Goal: Information Seeking & Learning: Check status

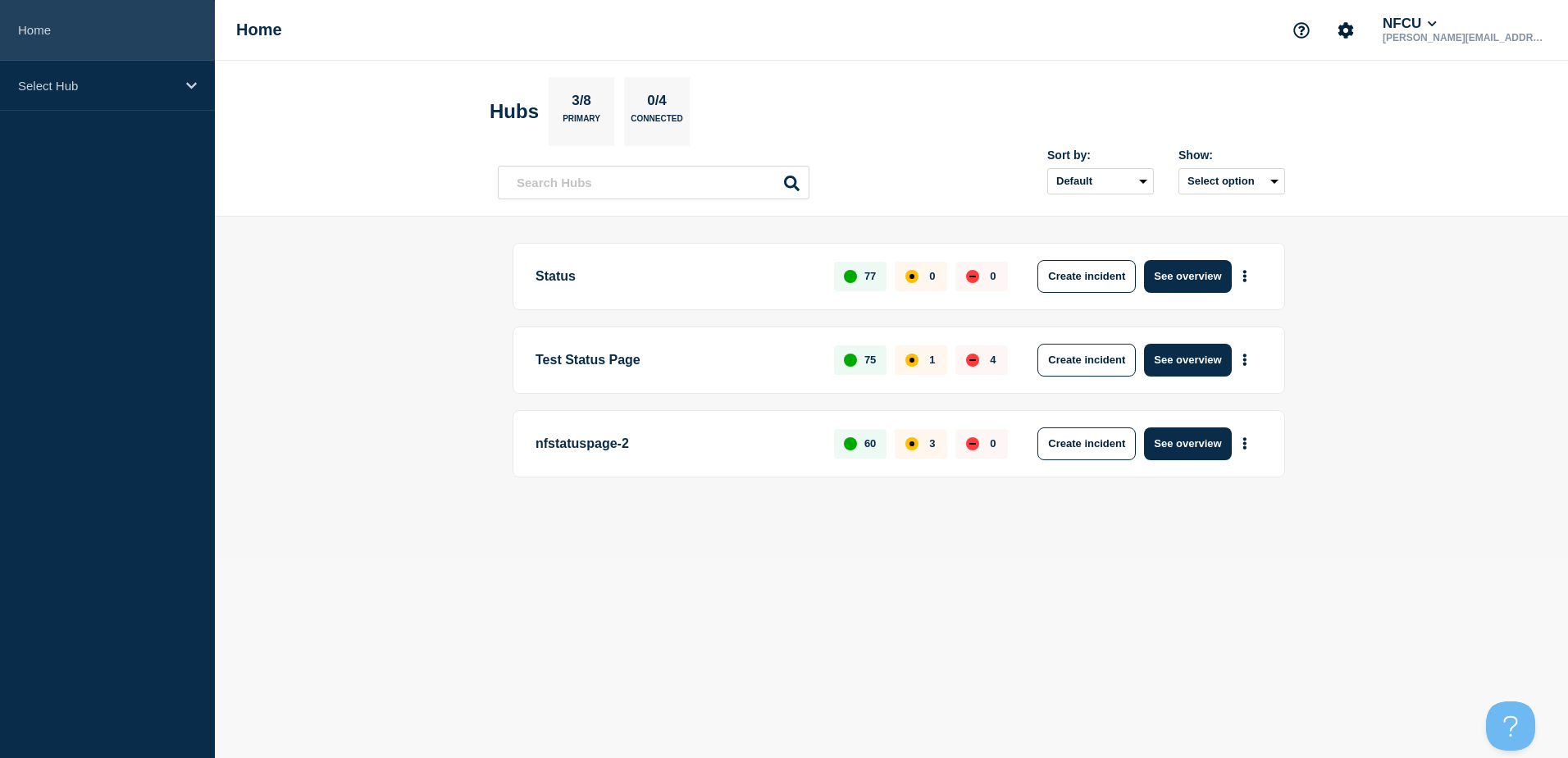
click at [50, 27] on link "Home" at bounding box center [108, 30] width 215 height 61
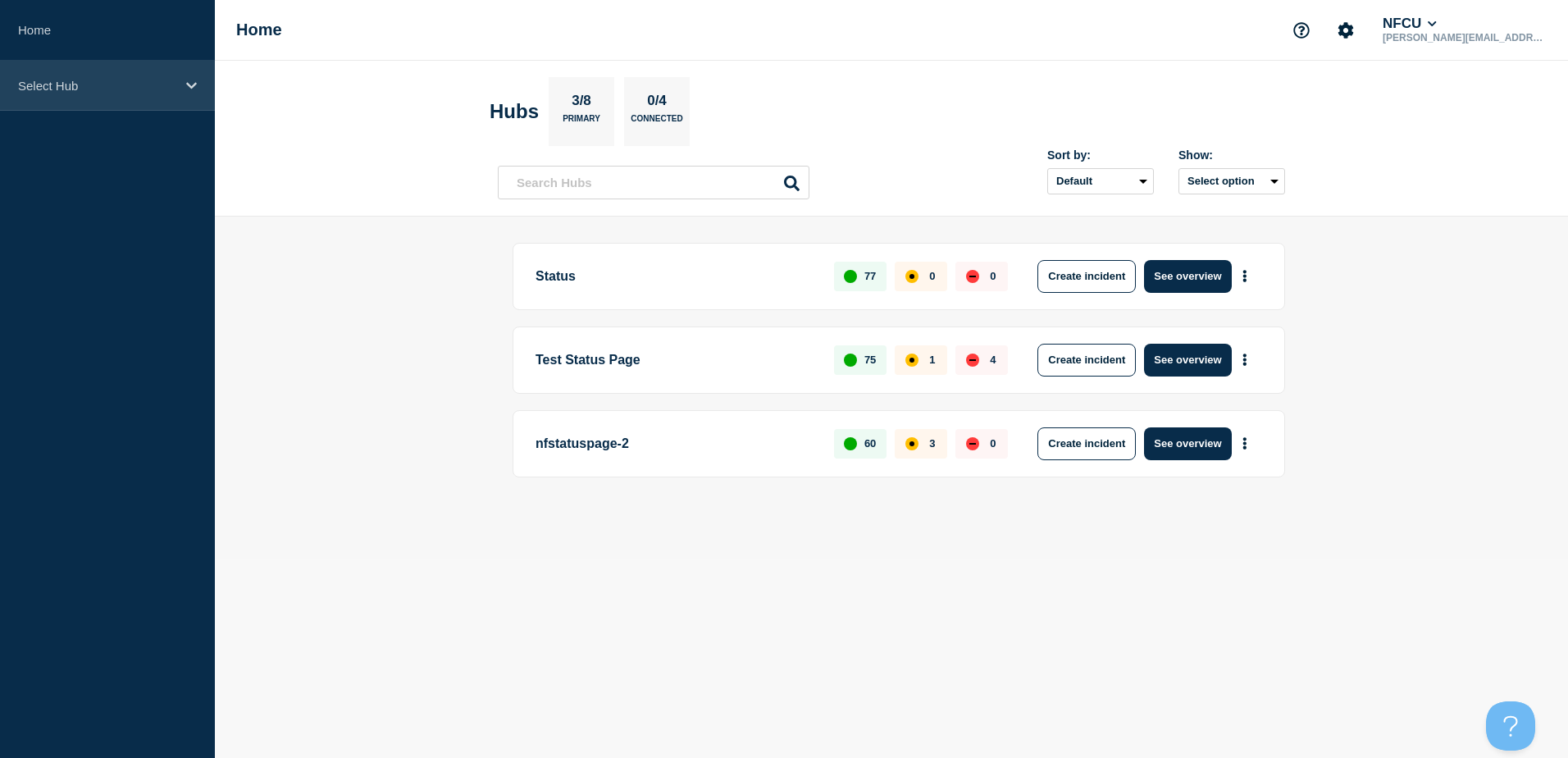
click at [53, 88] on p "Select Hub" at bounding box center [96, 85] width 158 height 14
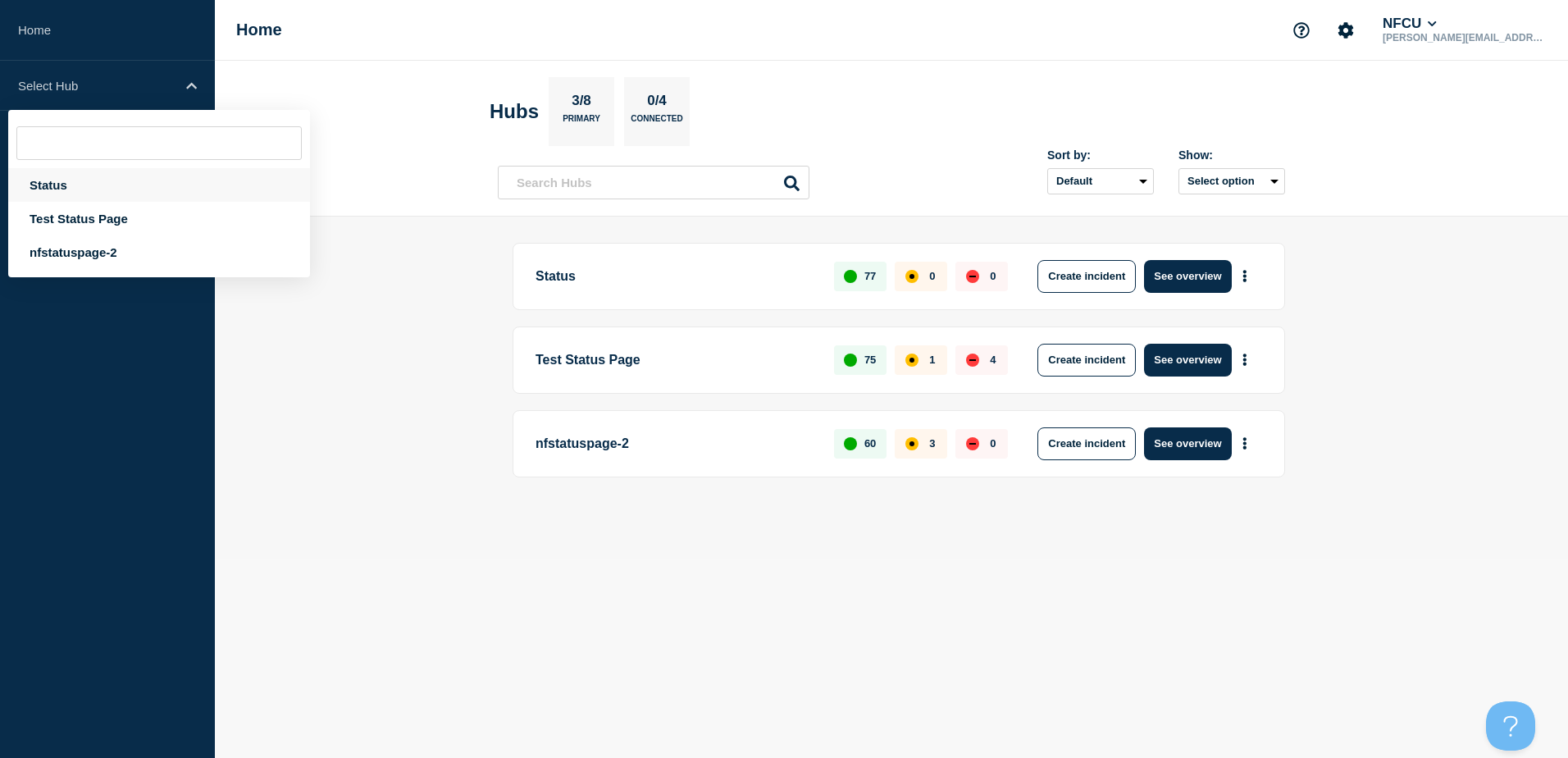
click at [54, 185] on div "Status" at bounding box center [159, 185] width 301 height 33
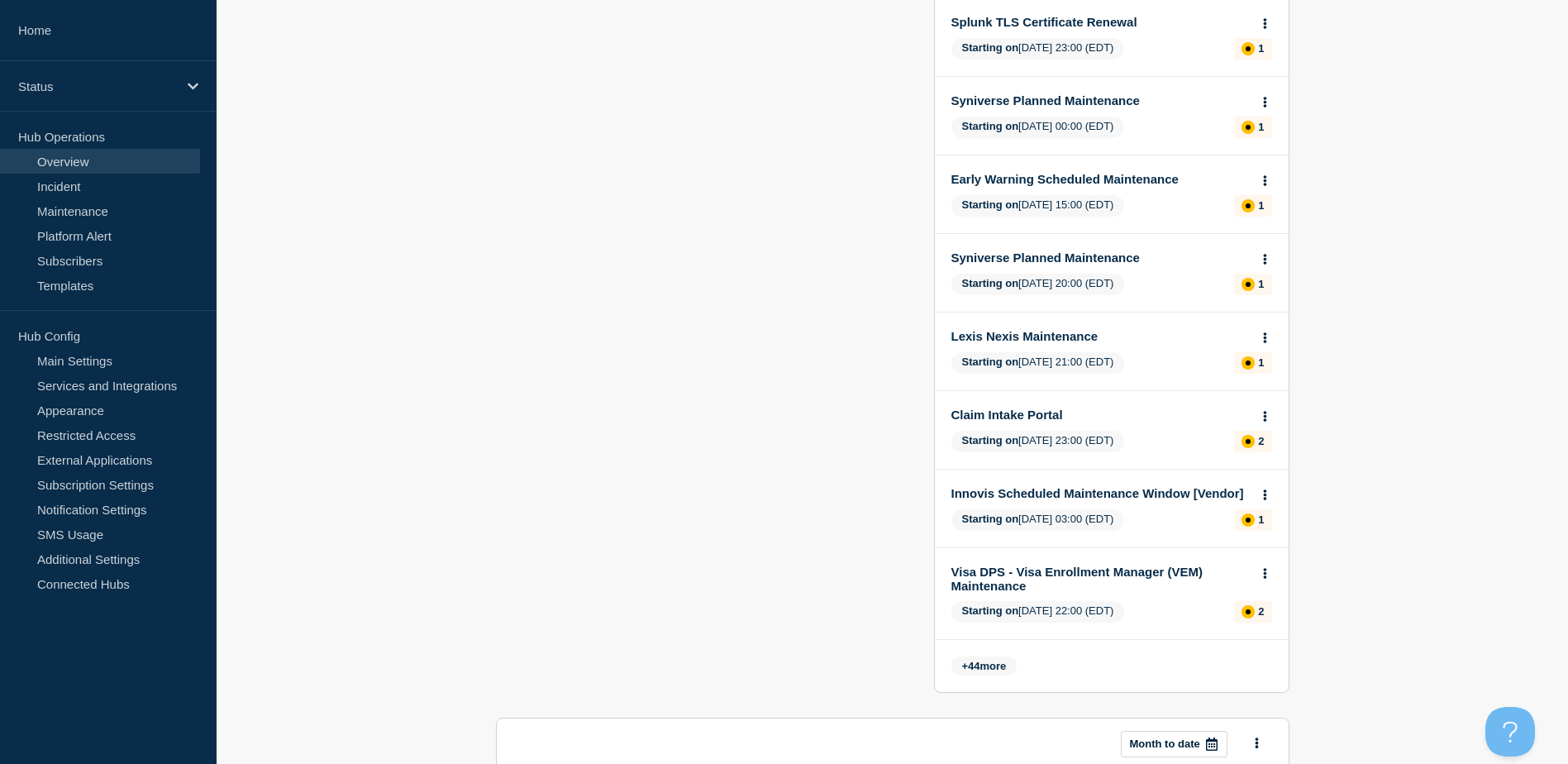
scroll to position [661, 0]
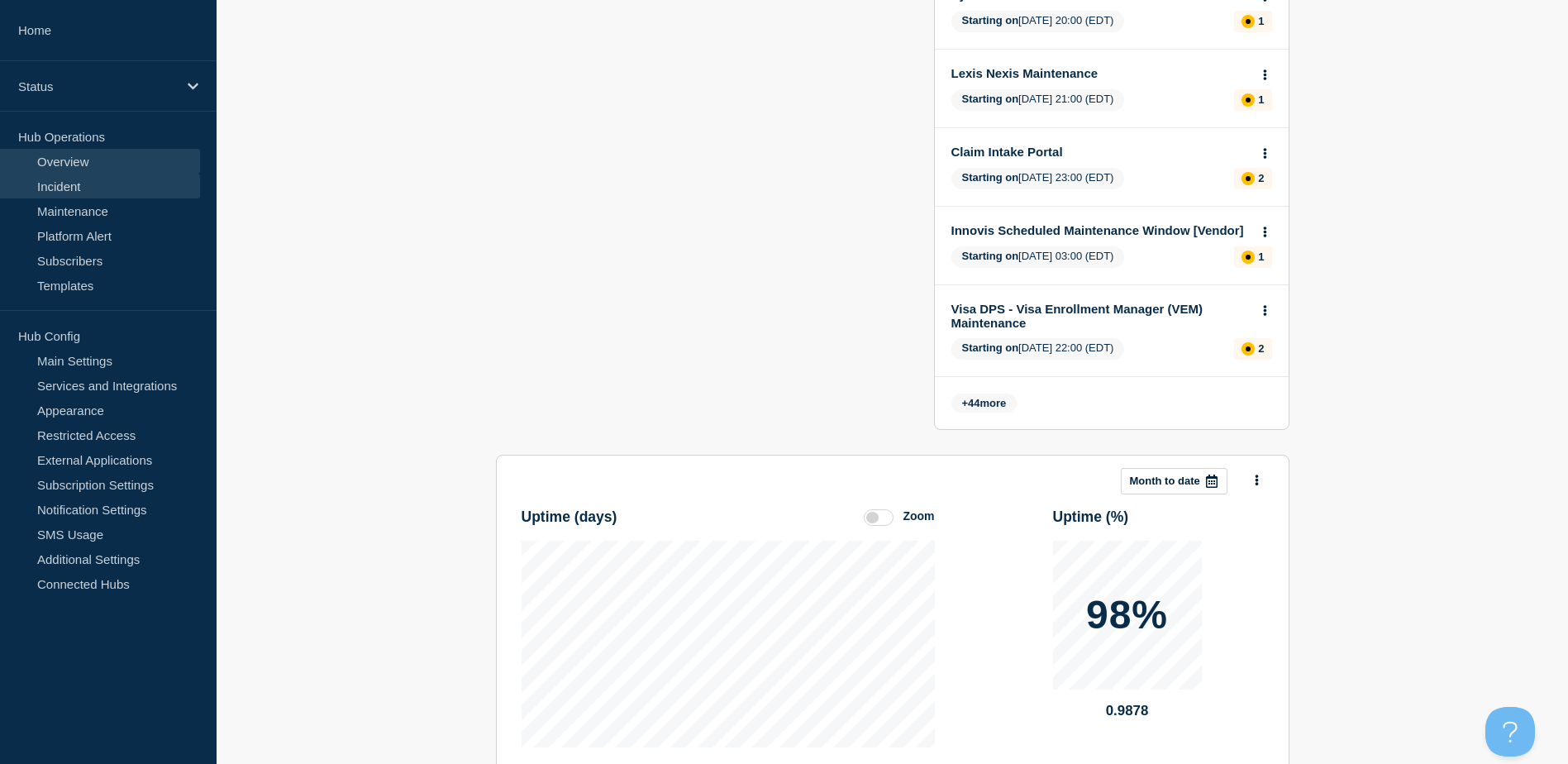
click at [66, 187] on link "Incident" at bounding box center [100, 186] width 200 height 25
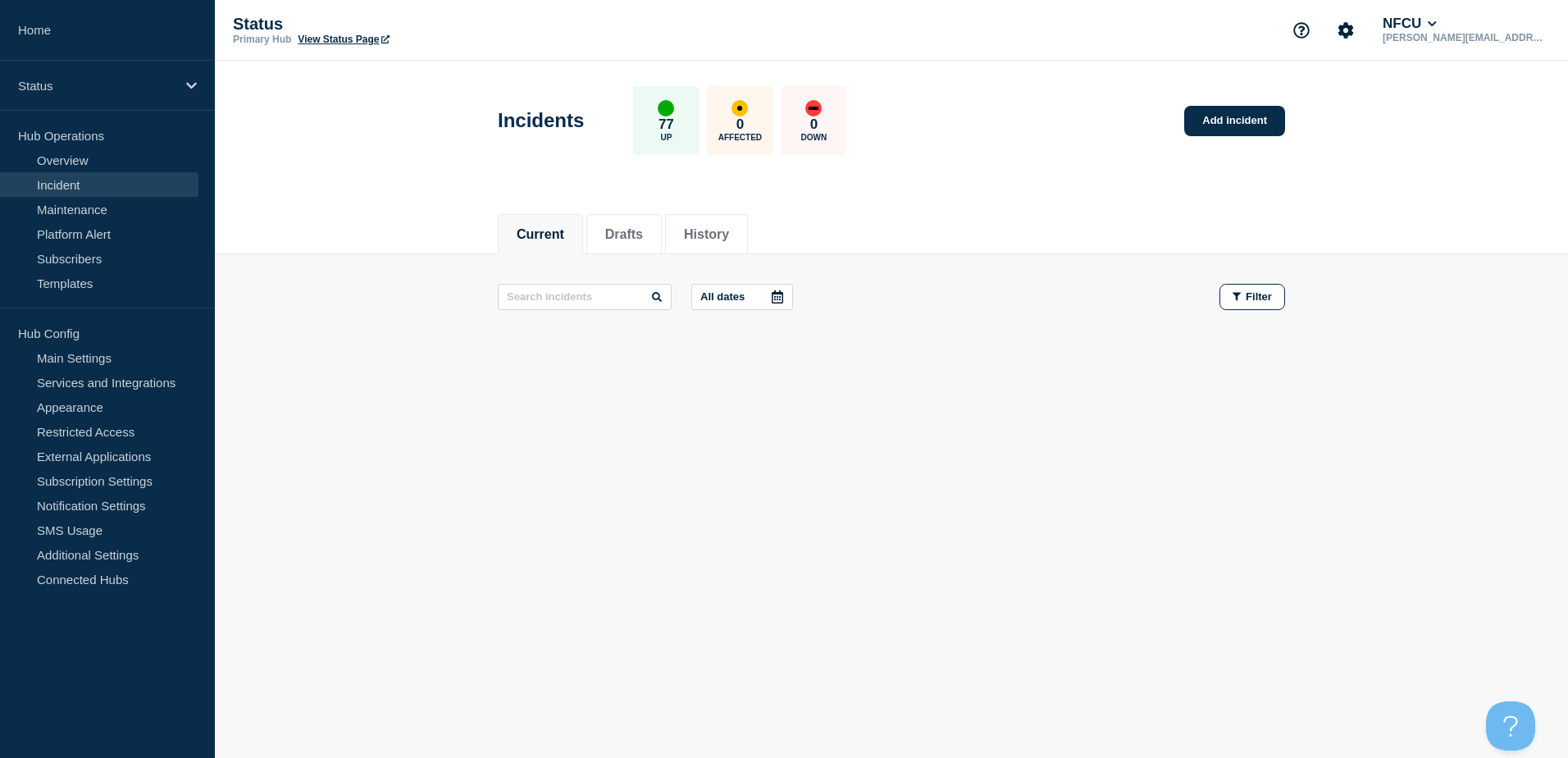
click at [776, 294] on icon at bounding box center [777, 297] width 12 height 13
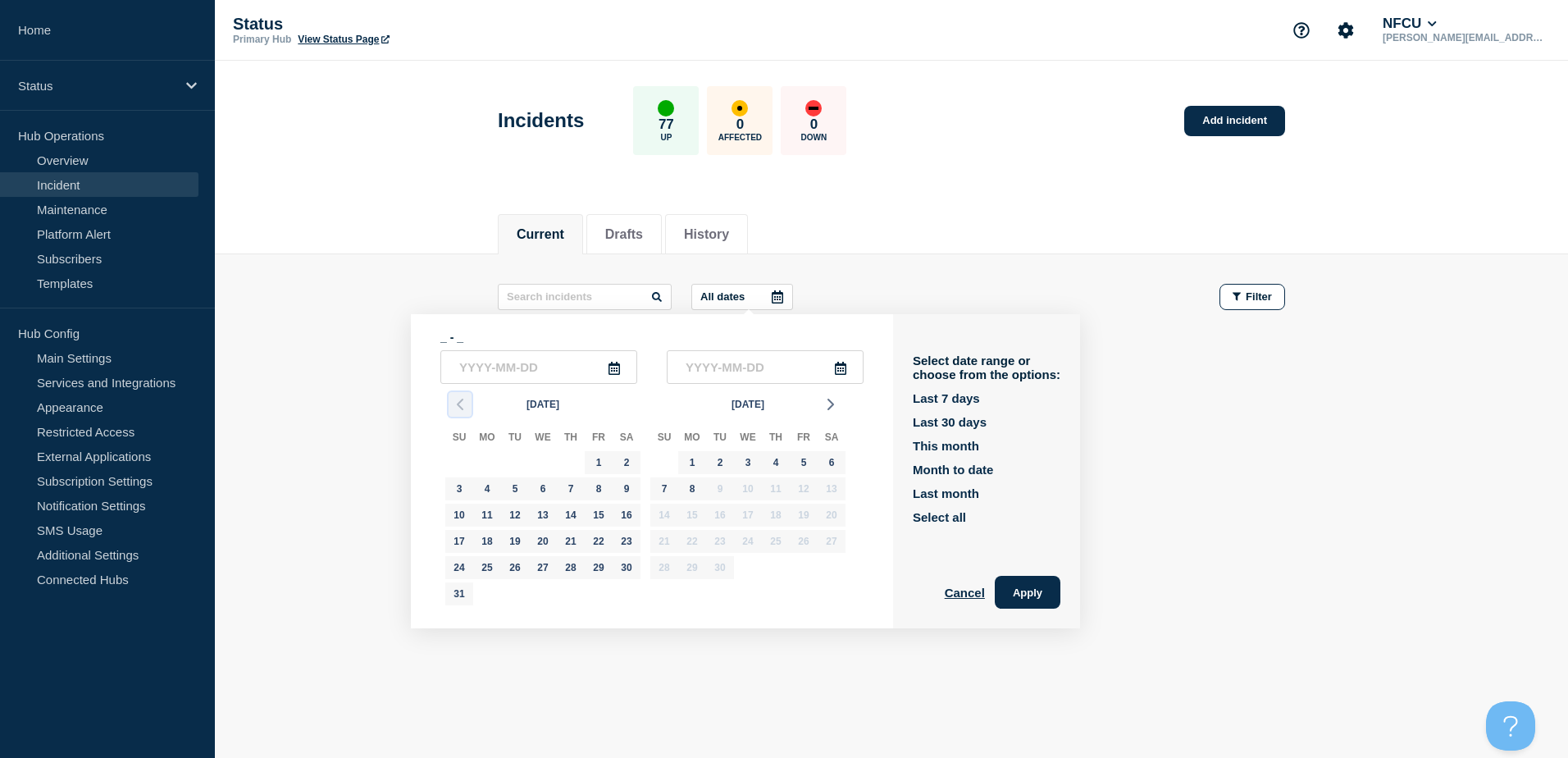
click at [457, 408] on icon "button" at bounding box center [460, 404] width 20 height 20
click at [460, 407] on polyline "button" at bounding box center [460, 404] width 5 height 10
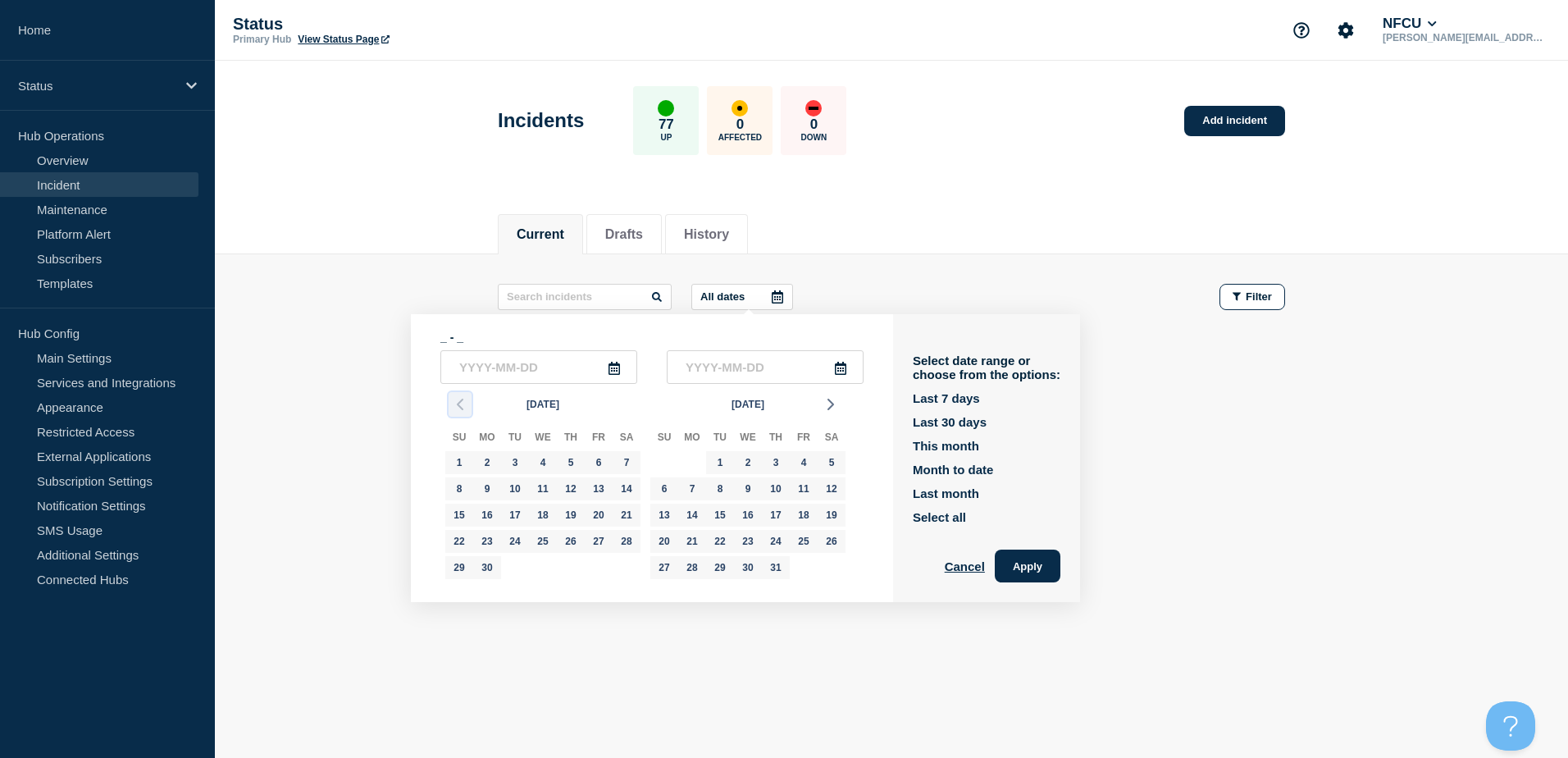
click at [460, 407] on polyline "button" at bounding box center [460, 404] width 5 height 10
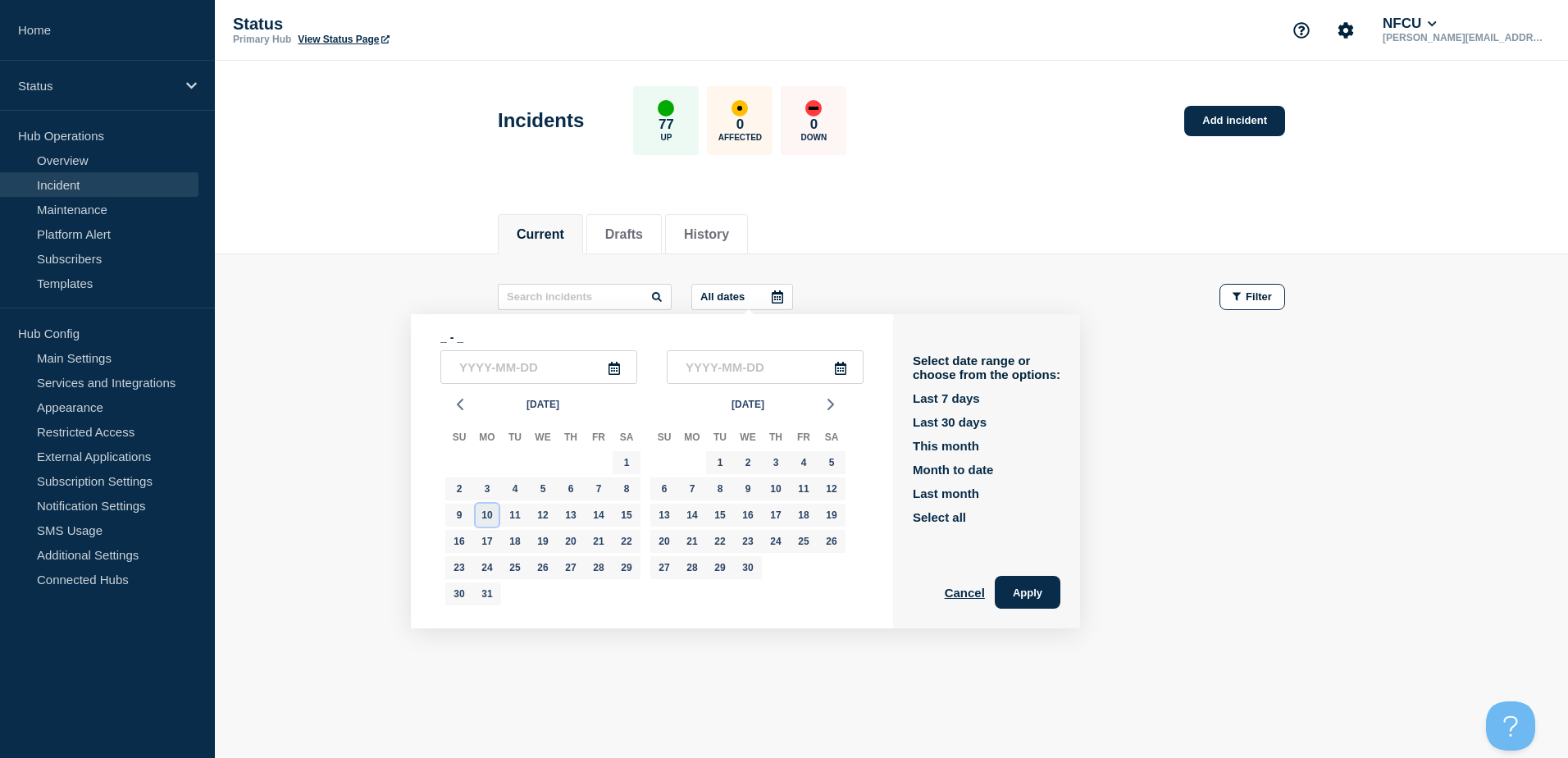
click at [490, 515] on div "10" at bounding box center [486, 514] width 23 height 23
type input "2025-03-10"
click at [492, 513] on div "10" at bounding box center [486, 514] width 23 height 23
type input "2025-03-10"
click at [1030, 590] on button "Apply" at bounding box center [1027, 592] width 66 height 33
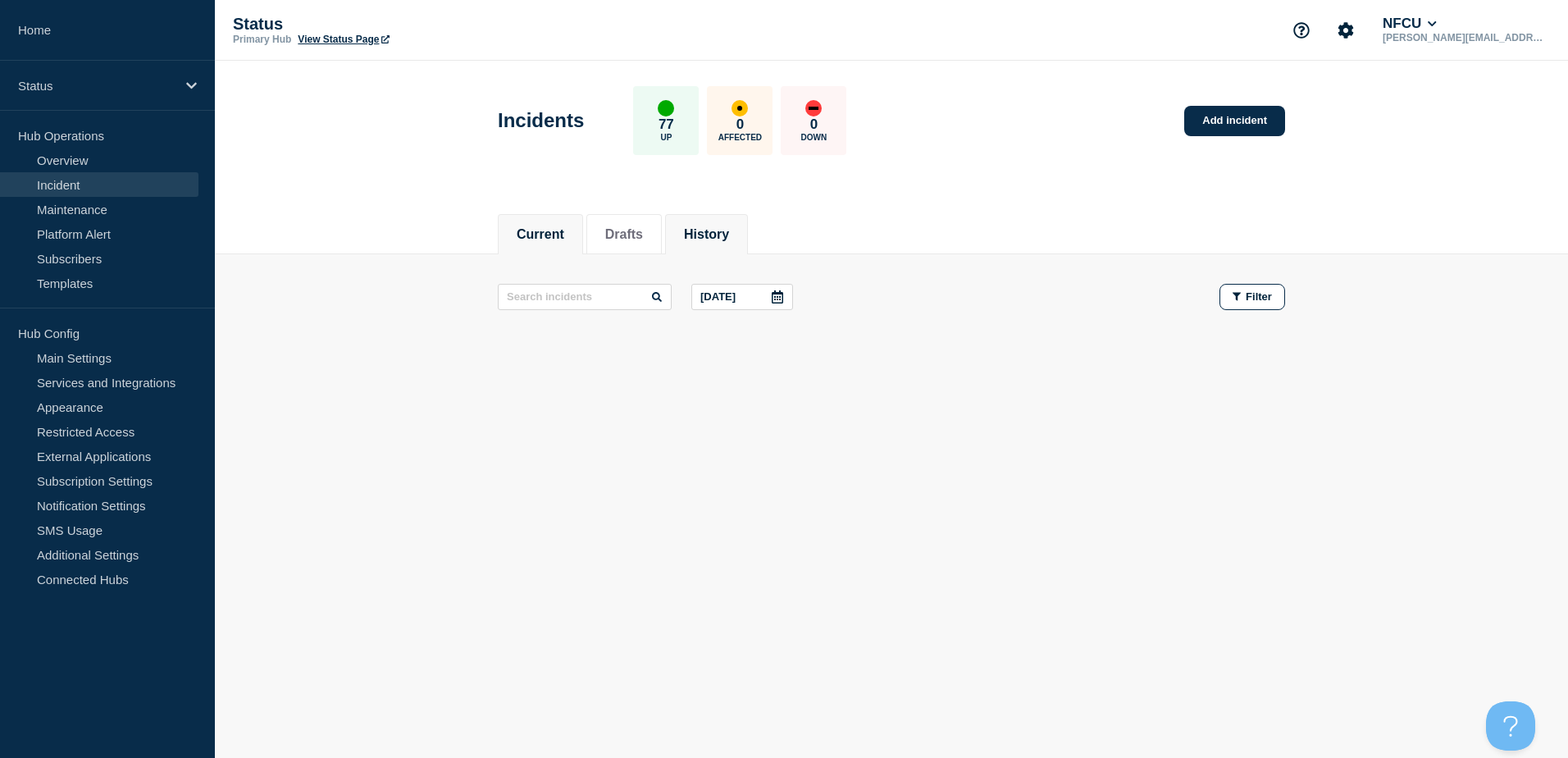
click at [723, 234] on button "History" at bounding box center [707, 234] width 45 height 15
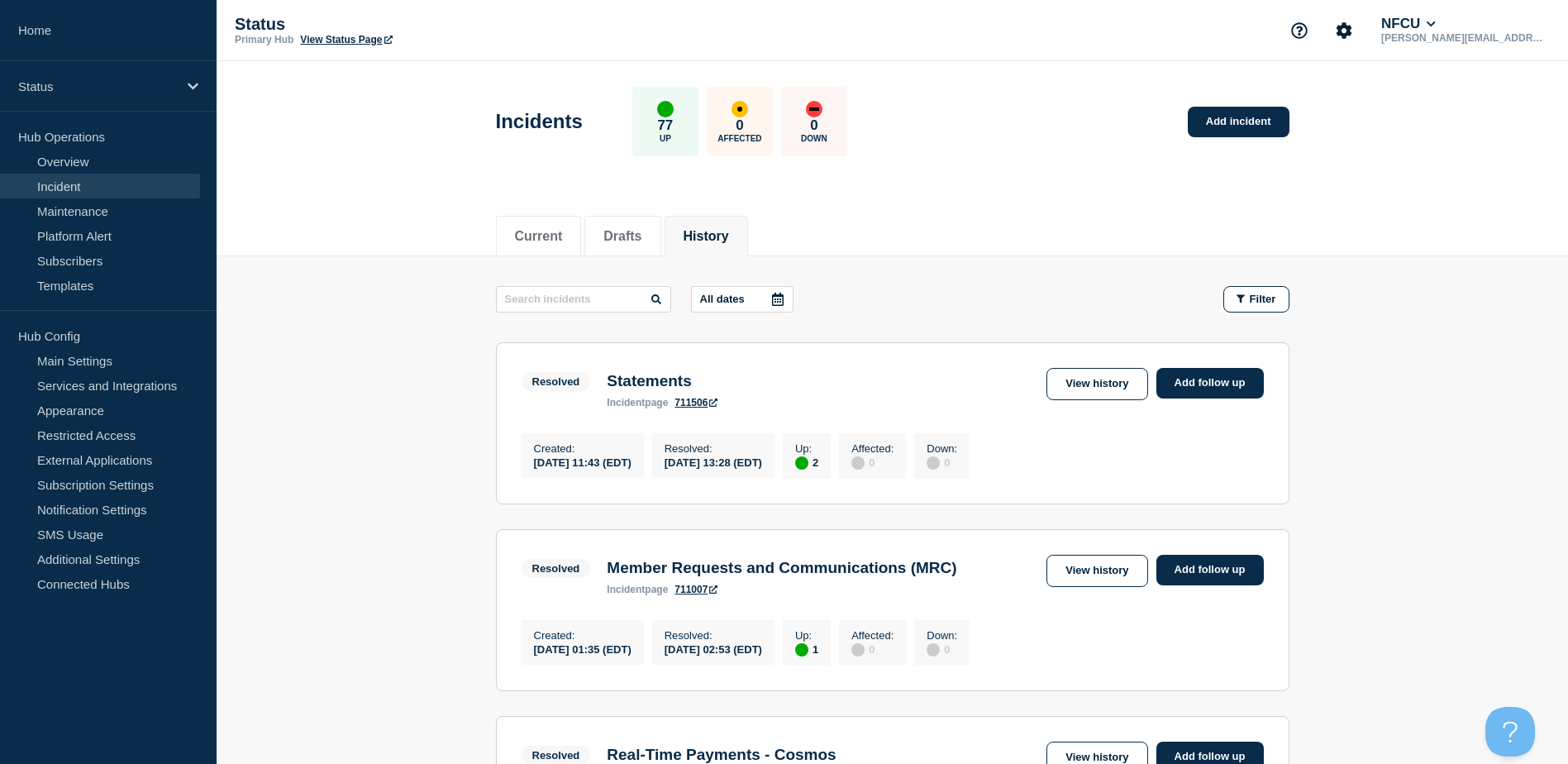
click at [781, 301] on icon at bounding box center [779, 299] width 12 height 13
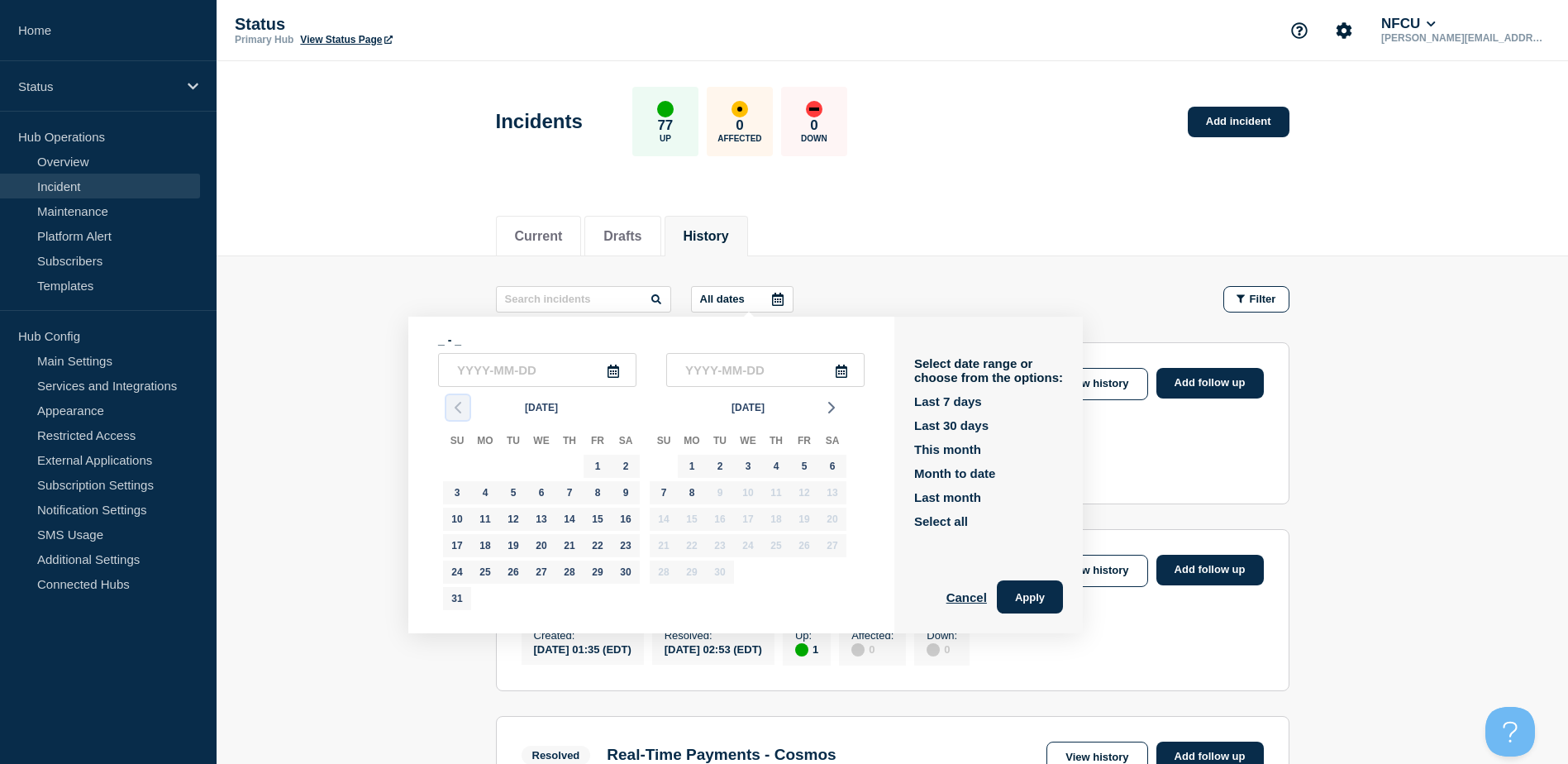
click at [463, 403] on icon "button" at bounding box center [458, 408] width 20 height 20
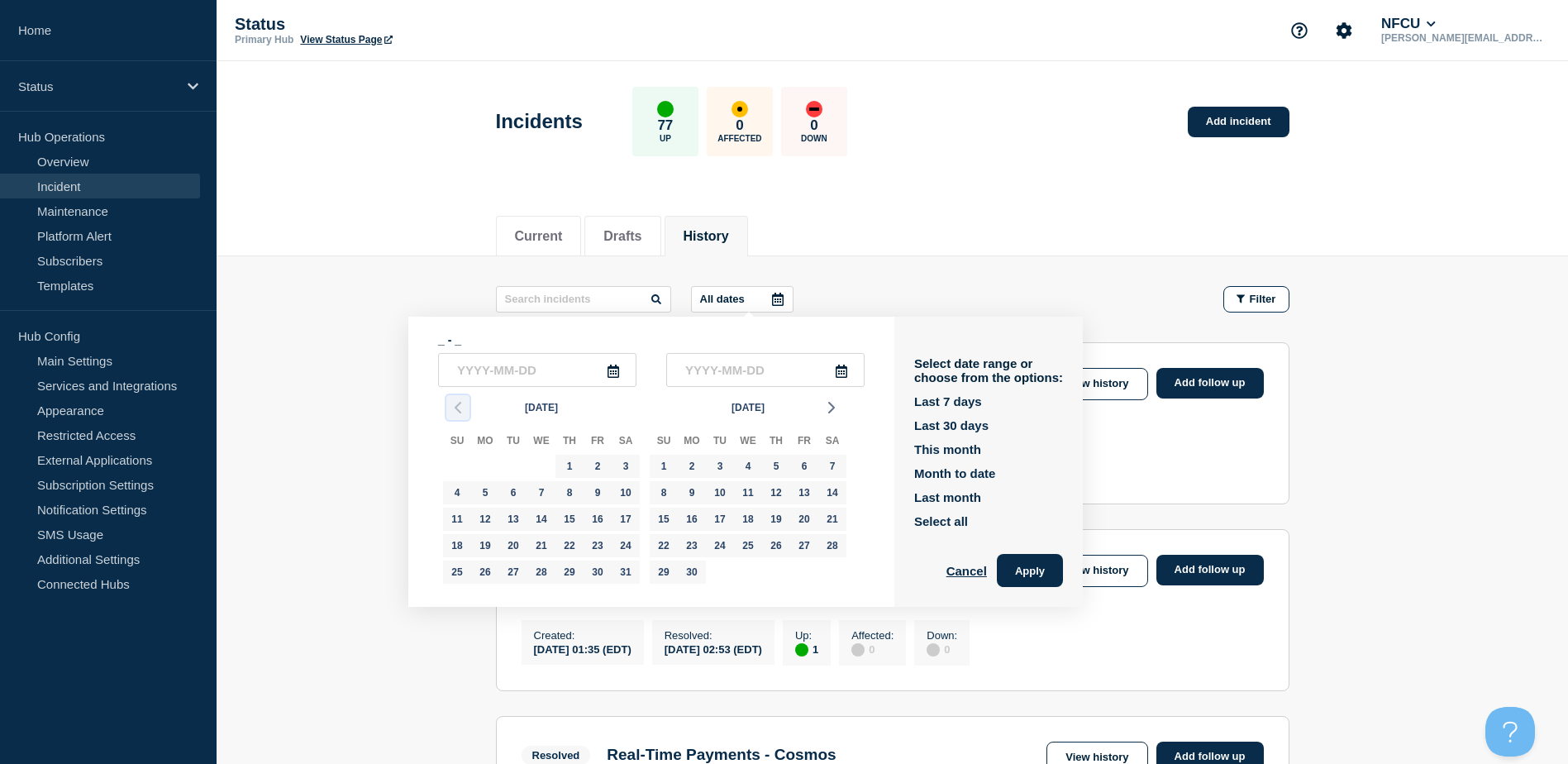
click at [463, 403] on icon "button" at bounding box center [458, 408] width 20 height 20
click at [462, 404] on icon "button" at bounding box center [458, 408] width 20 height 20
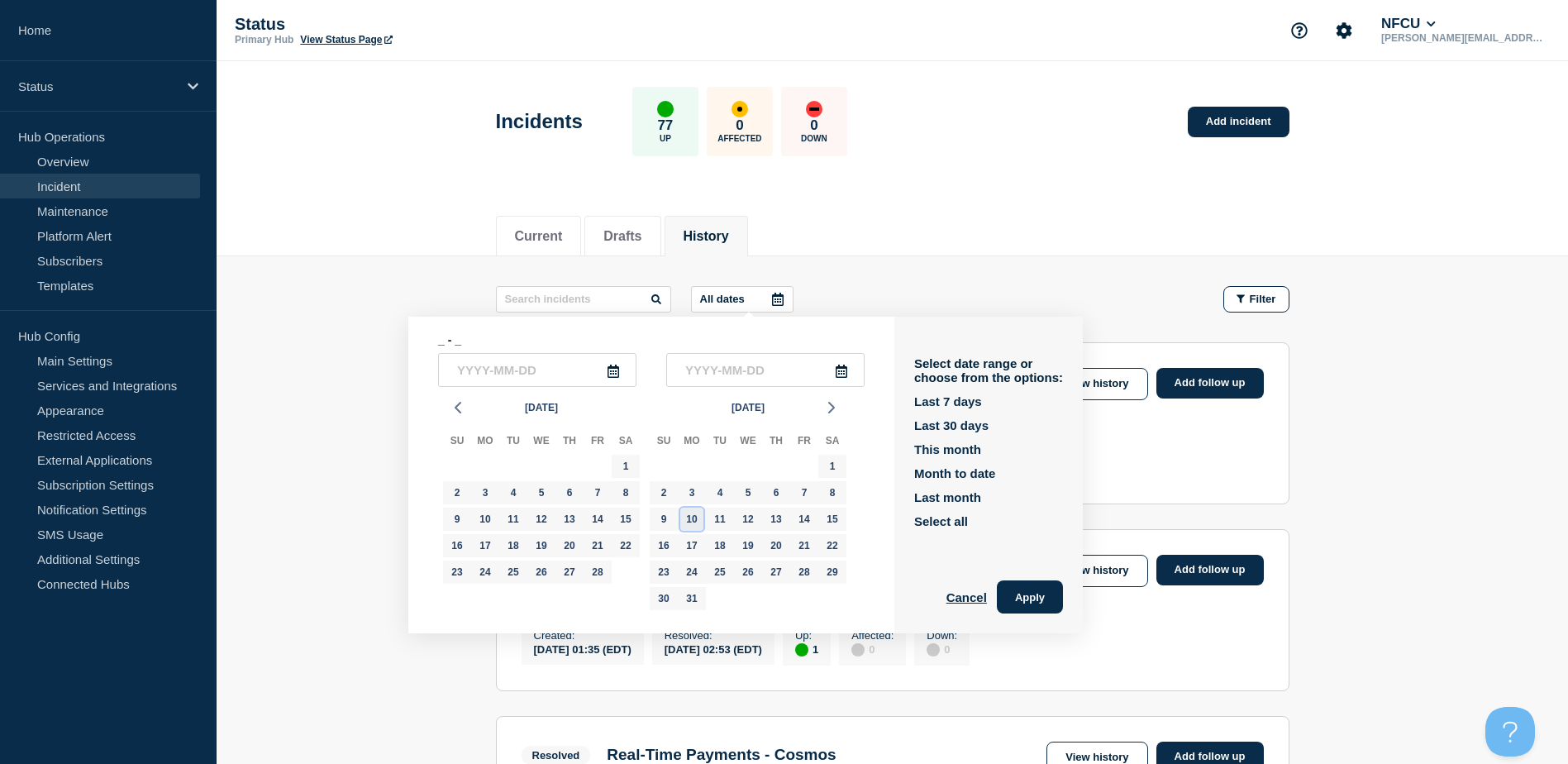
click at [691, 518] on div "10" at bounding box center [692, 518] width 23 height 23
type input "2025-03-10"
click at [693, 514] on div "10" at bounding box center [692, 518] width 23 height 23
type input "2025-03-10"
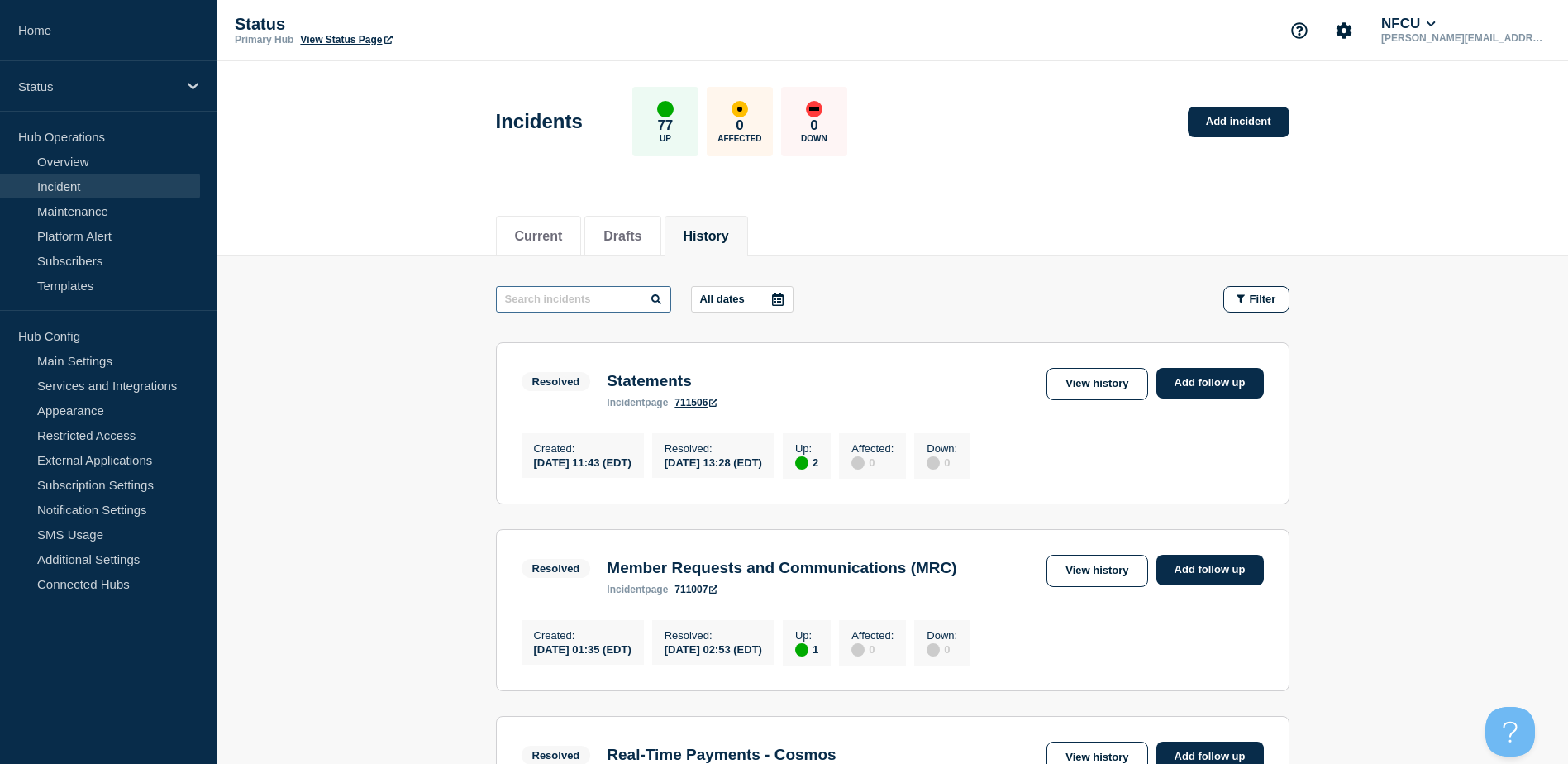
click at [631, 298] on input "text" at bounding box center [584, 299] width 176 height 27
type input "docu"
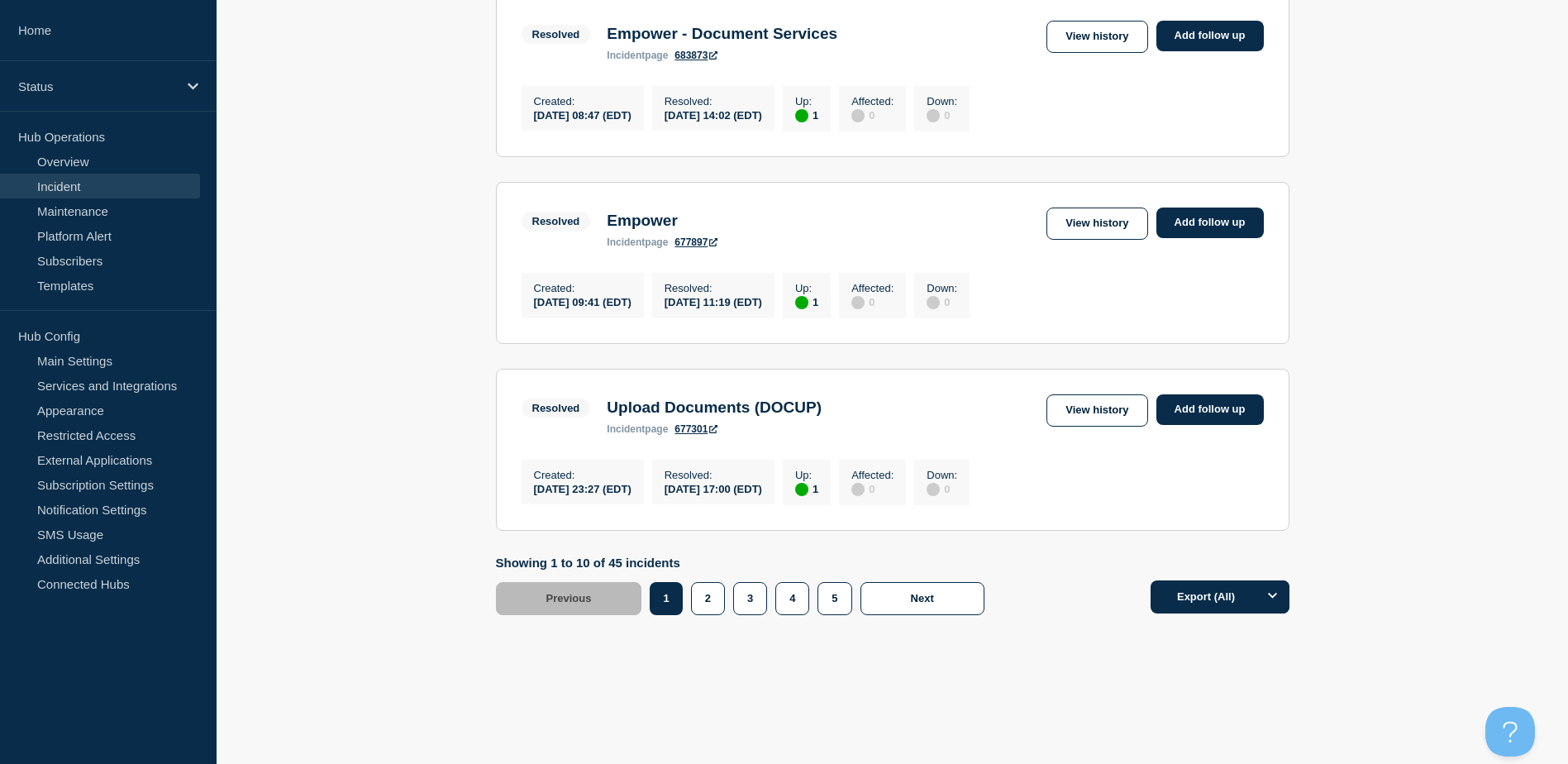
scroll to position [1714, 0]
click at [584, 412] on div "Resolved Upload Documents (DOCUP) incident page 677301" at bounding box center [676, 415] width 309 height 40
click at [1124, 405] on link "View history" at bounding box center [1097, 411] width 101 height 33
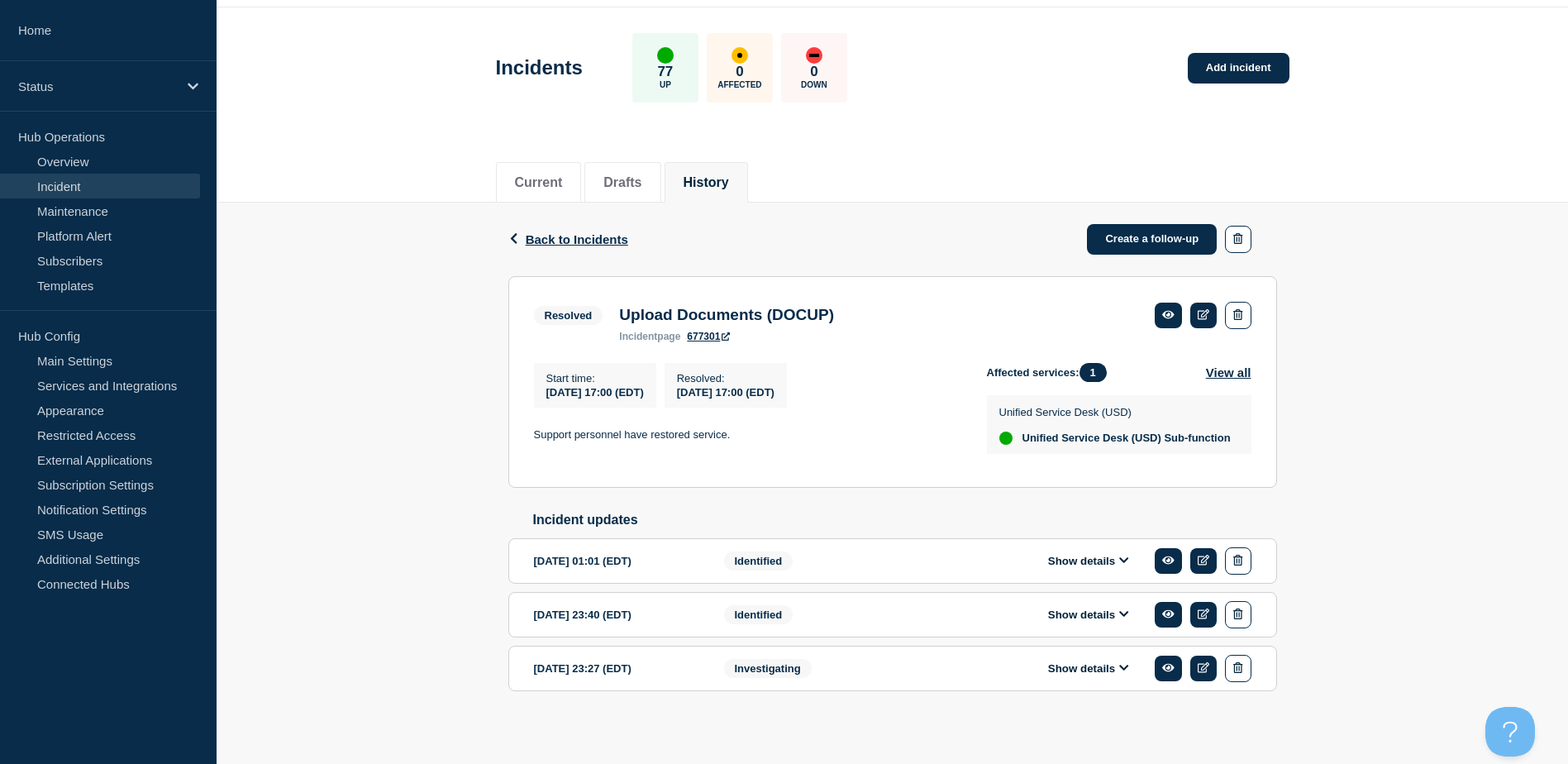
scroll to position [83, 0]
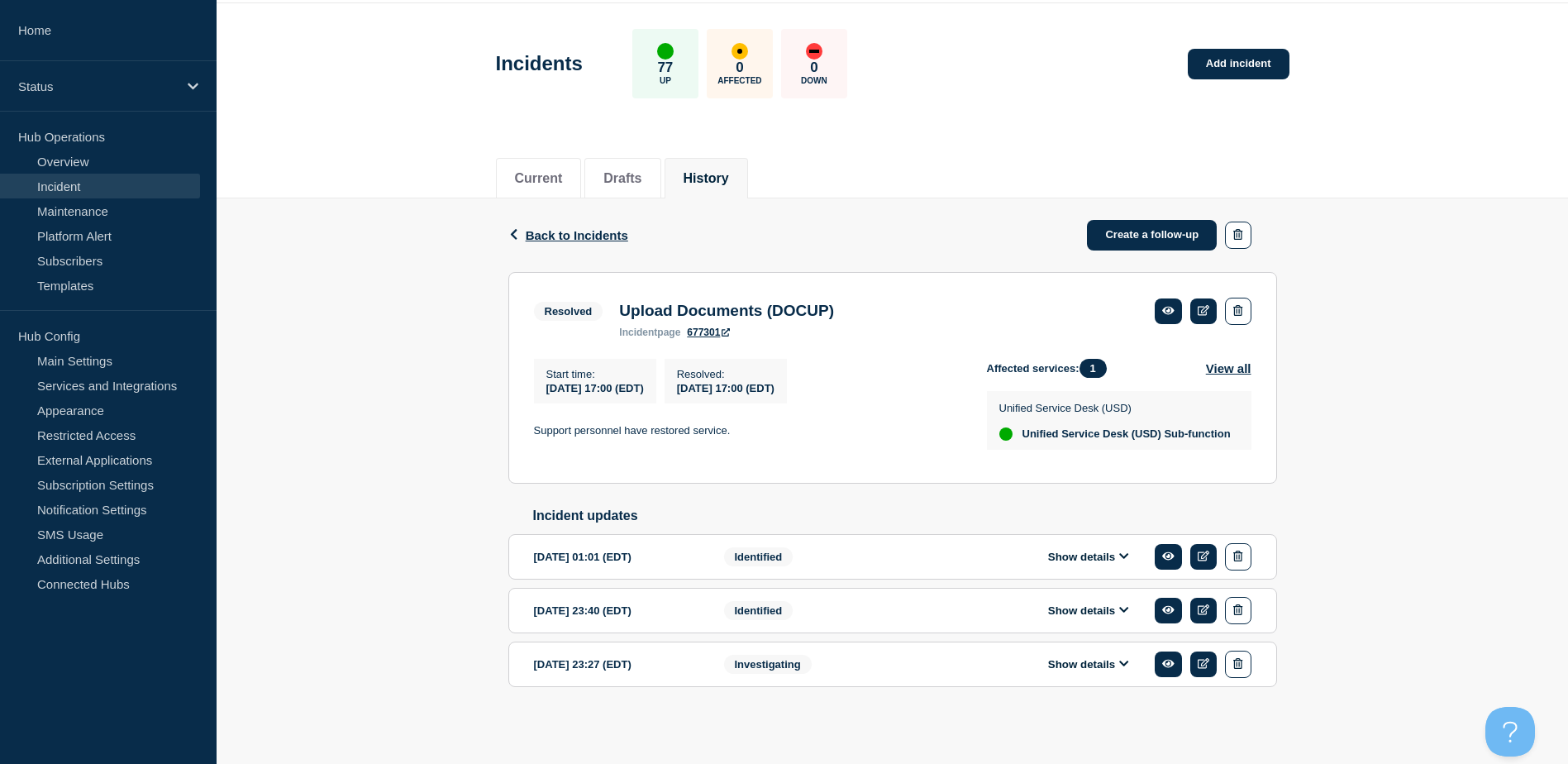
click at [1111, 550] on button "Show details" at bounding box center [1088, 557] width 91 height 14
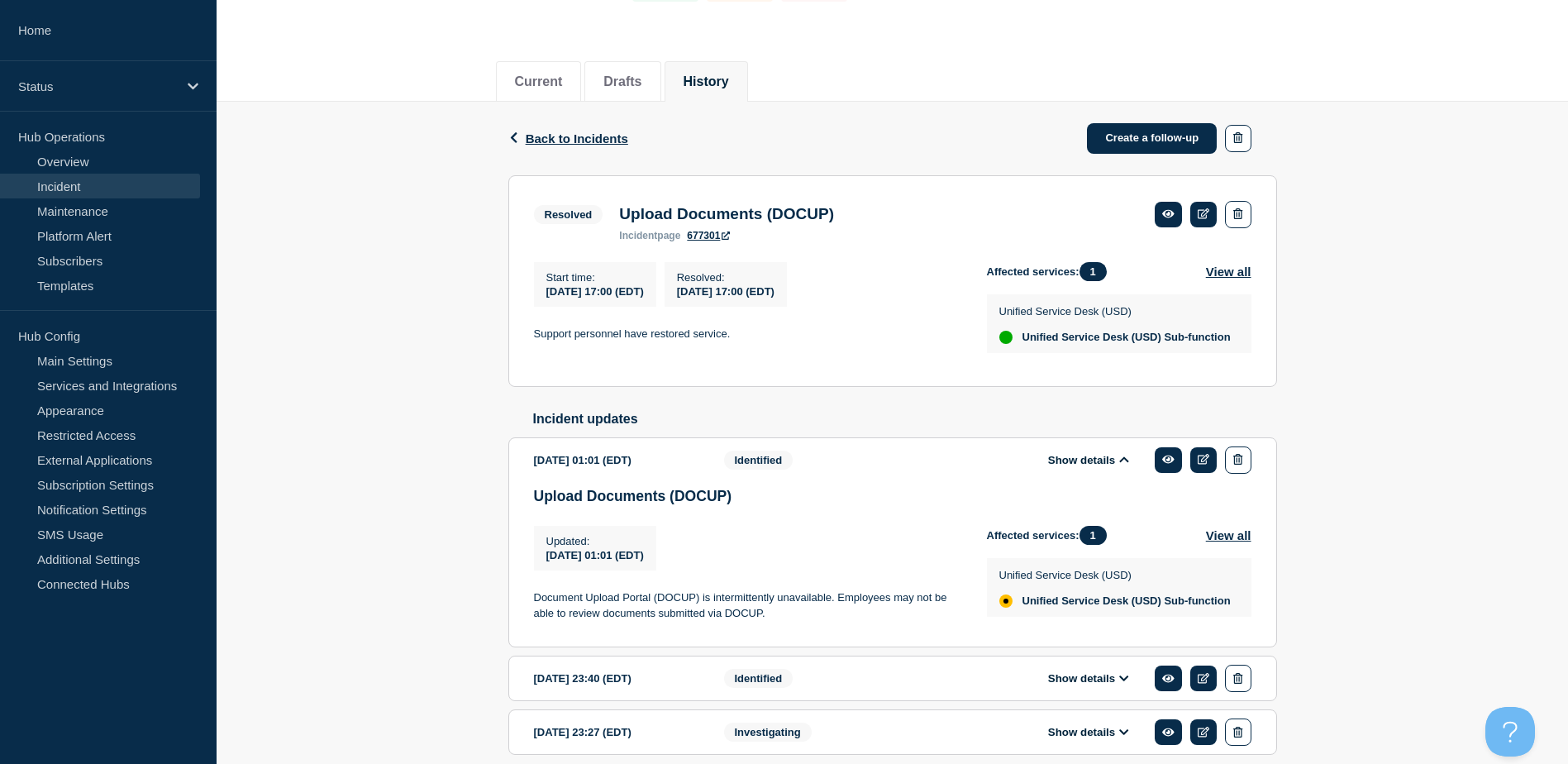
scroll to position [264, 0]
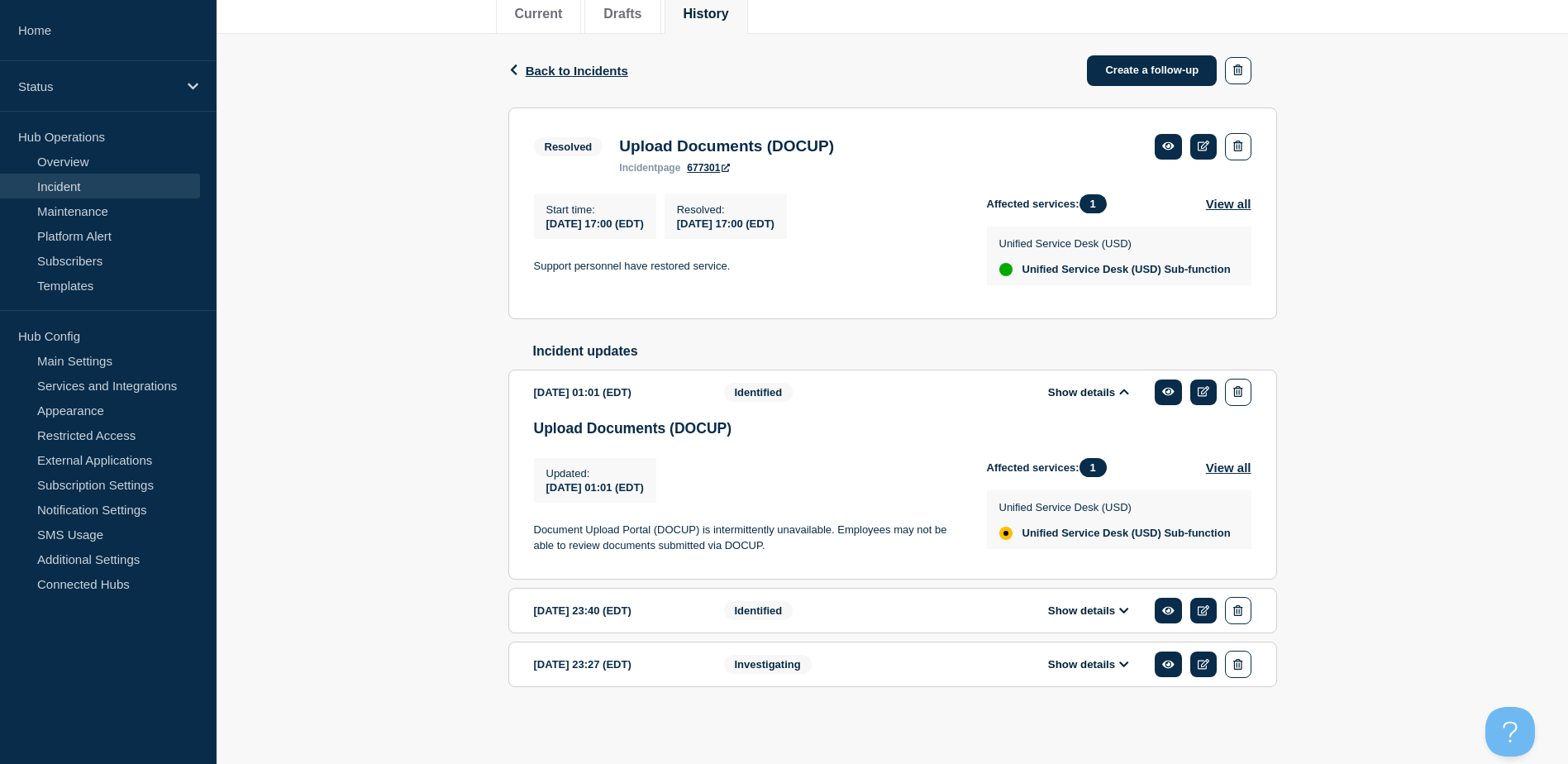
click at [1124, 662] on icon at bounding box center [1124, 664] width 10 height 11
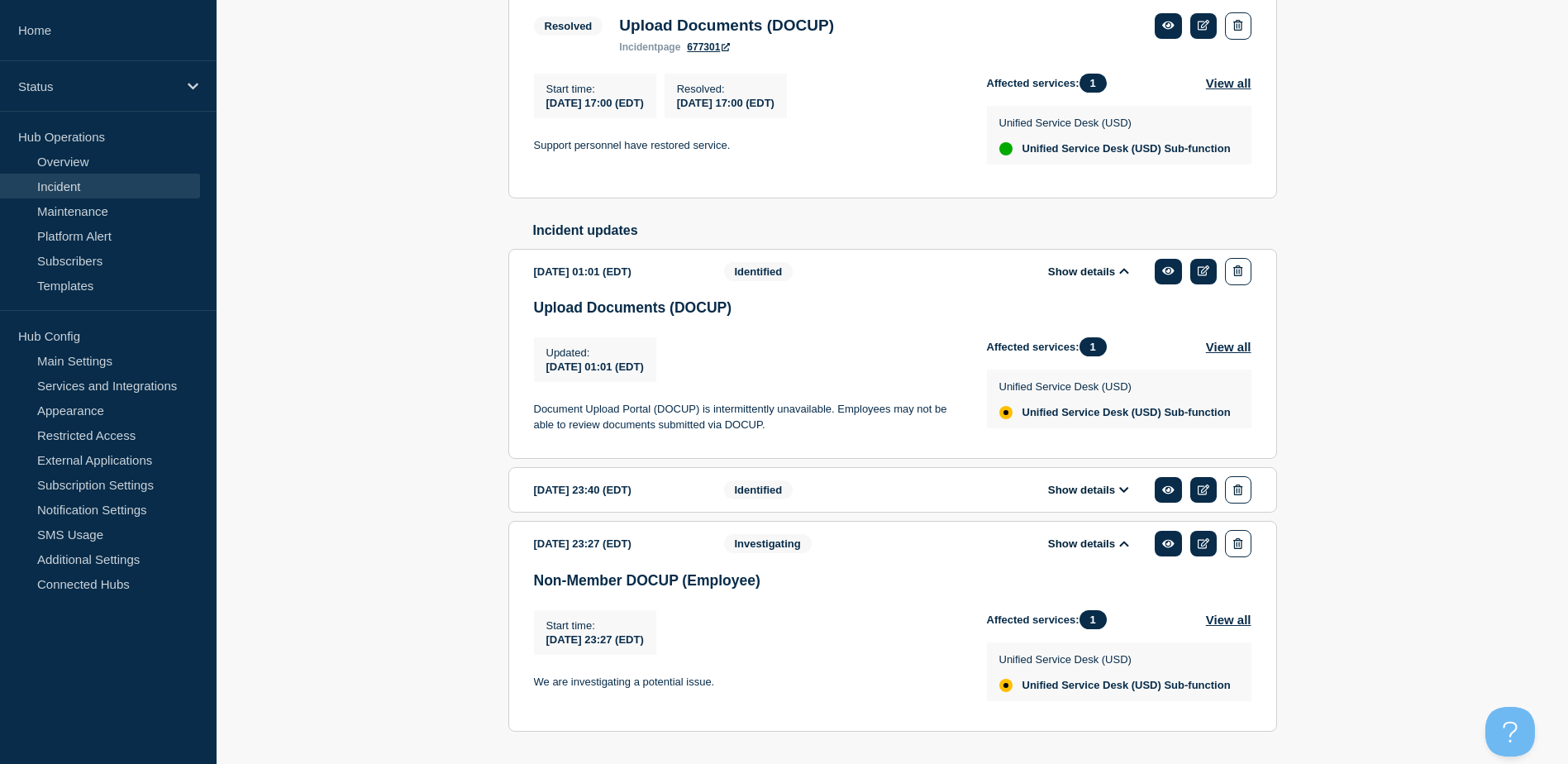
scroll to position [446, 0]
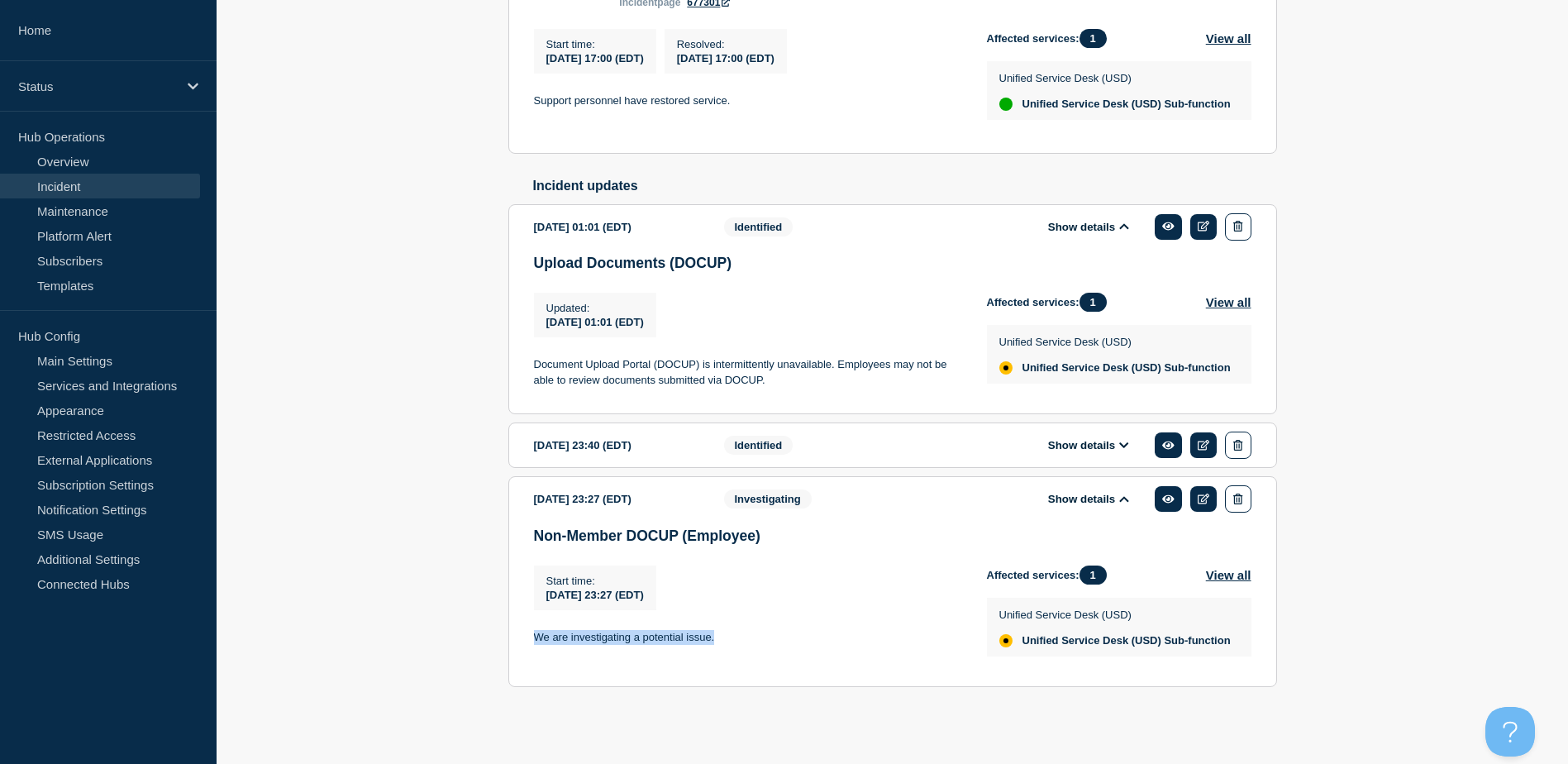
drag, startPoint x: 713, startPoint y: 627, endPoint x: 528, endPoint y: 625, distance: 185.0
click at [528, 625] on section "2025-03-10 23:27 (EDT) Show details Investigating Non-Member DOCUP (Employee) S…" at bounding box center [892, 582] width 769 height 211
copy p "We are investigating a potential issue."
click at [1162, 494] on icon at bounding box center [1168, 498] width 13 height 11
